Goal: Information Seeking & Learning: Understand process/instructions

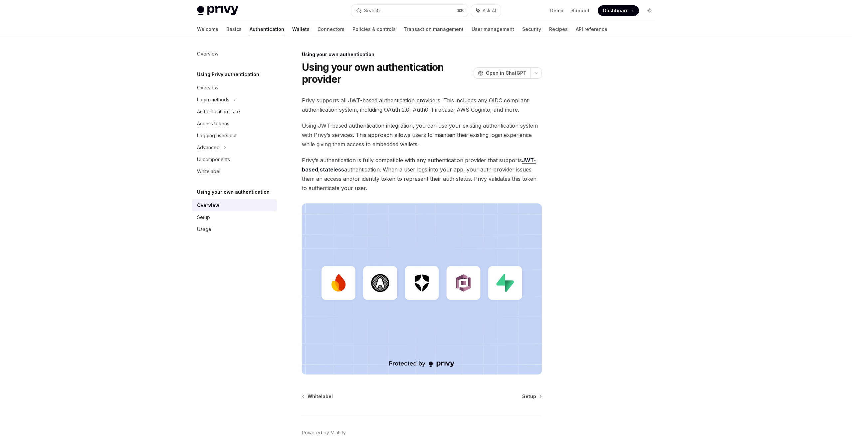
click at [292, 30] on link "Wallets" at bounding box center [300, 29] width 17 height 16
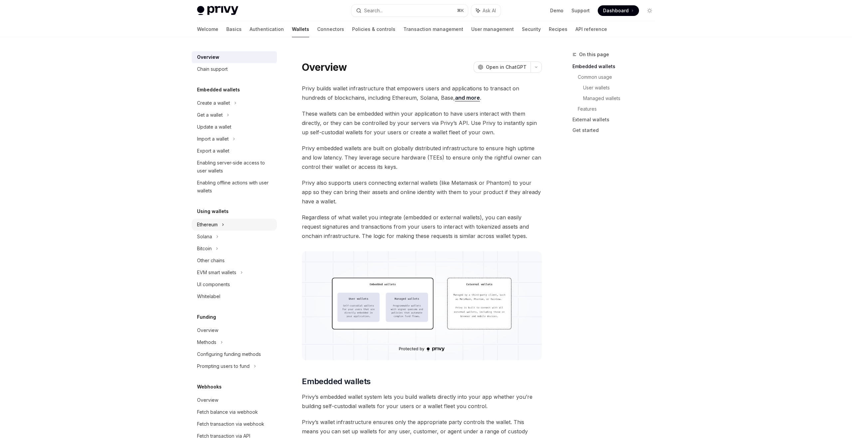
click at [219, 109] on div "Ethereum" at bounding box center [234, 103] width 85 height 12
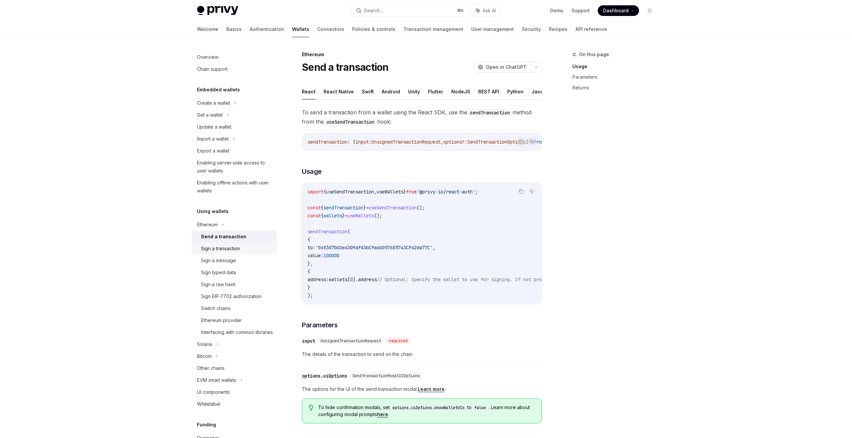
click at [216, 247] on div "Sign a transaction" at bounding box center [220, 249] width 39 height 8
click at [227, 128] on div "Update a wallet" at bounding box center [214, 127] width 34 height 8
type textarea "*"
